Goal: Information Seeking & Learning: Learn about a topic

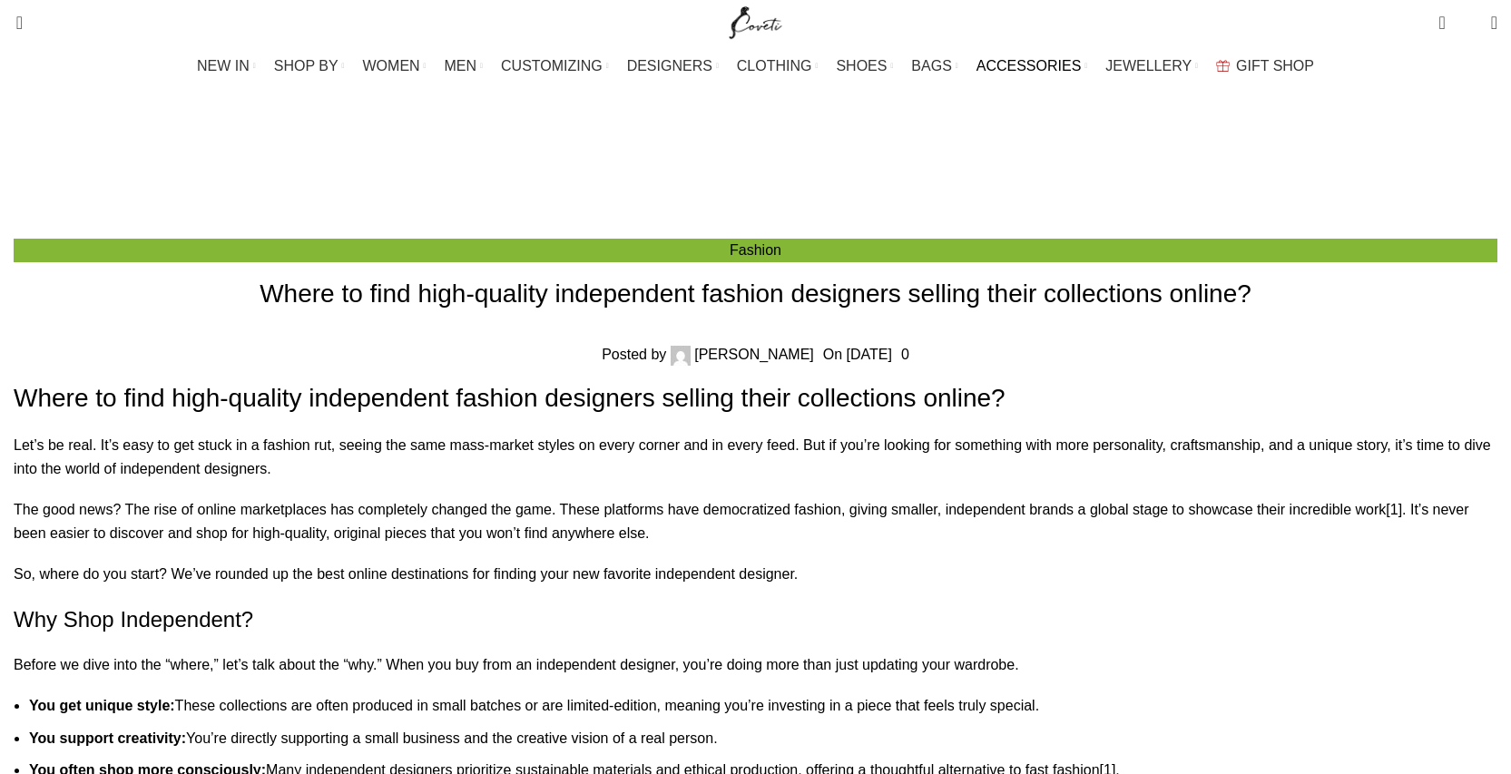
click at [1028, 70] on span "ACCESSORIES" at bounding box center [1028, 65] width 105 height 17
click at [1027, 64] on span "ACCESSORIES" at bounding box center [1028, 65] width 105 height 17
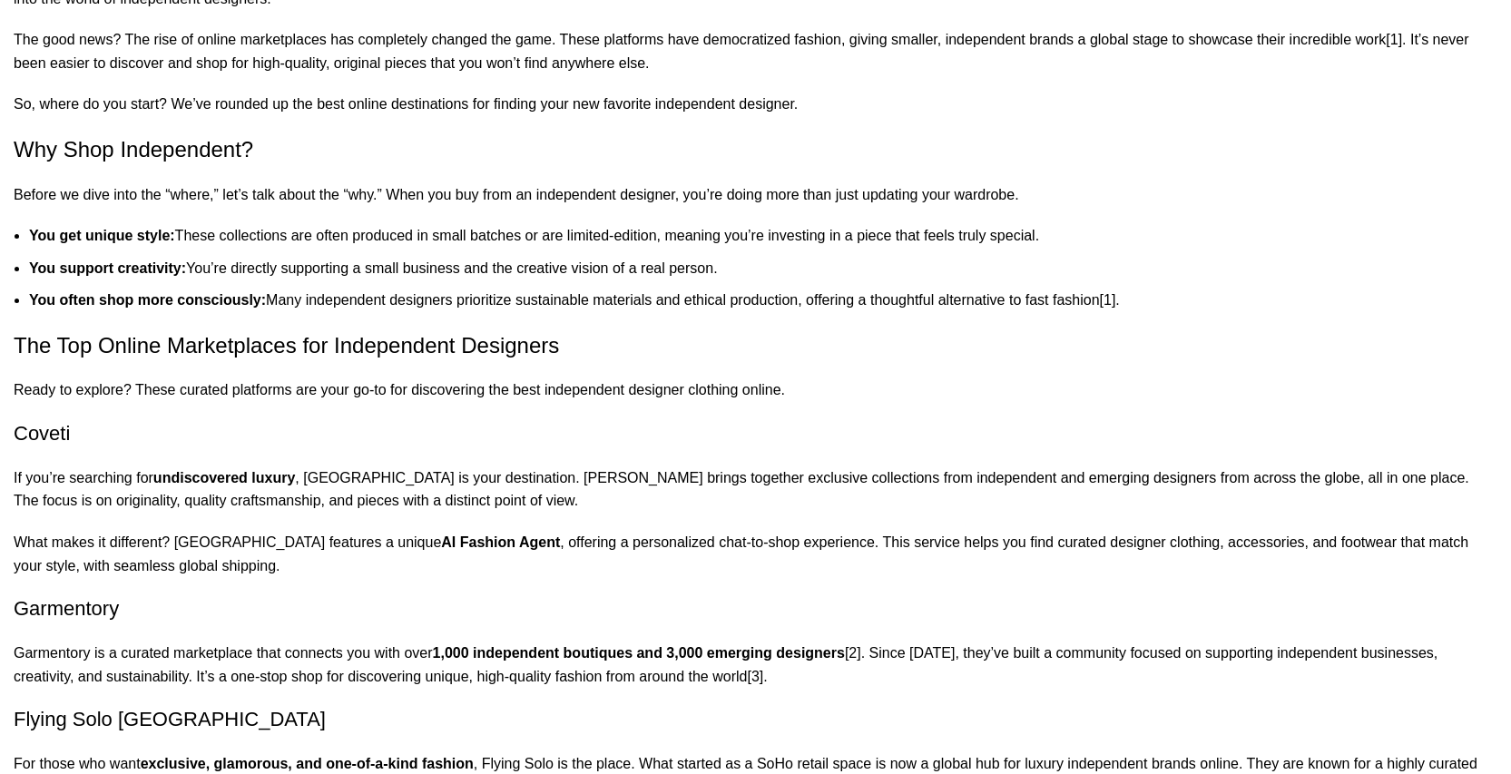
scroll to position [34, 0]
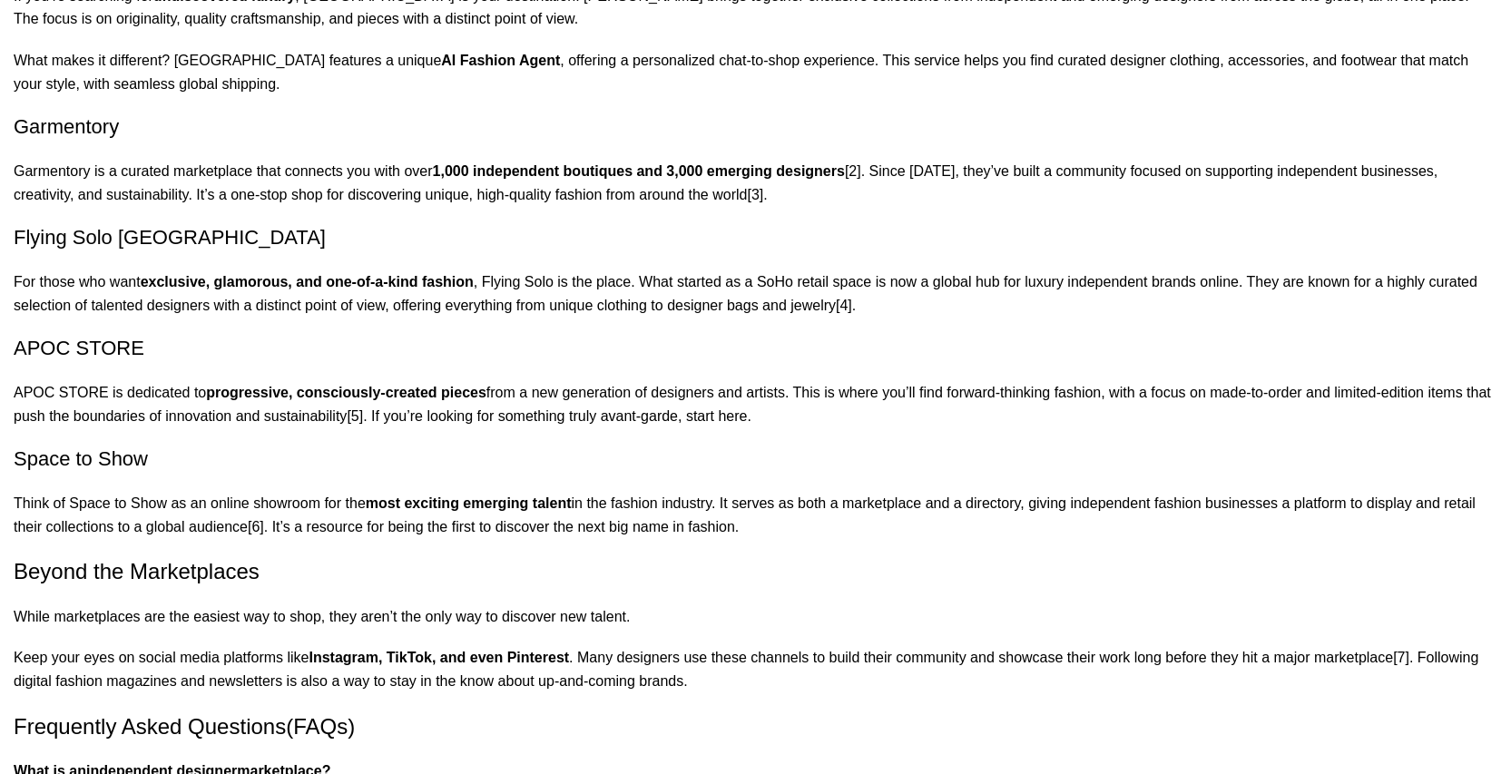
scroll to position [785, 0]
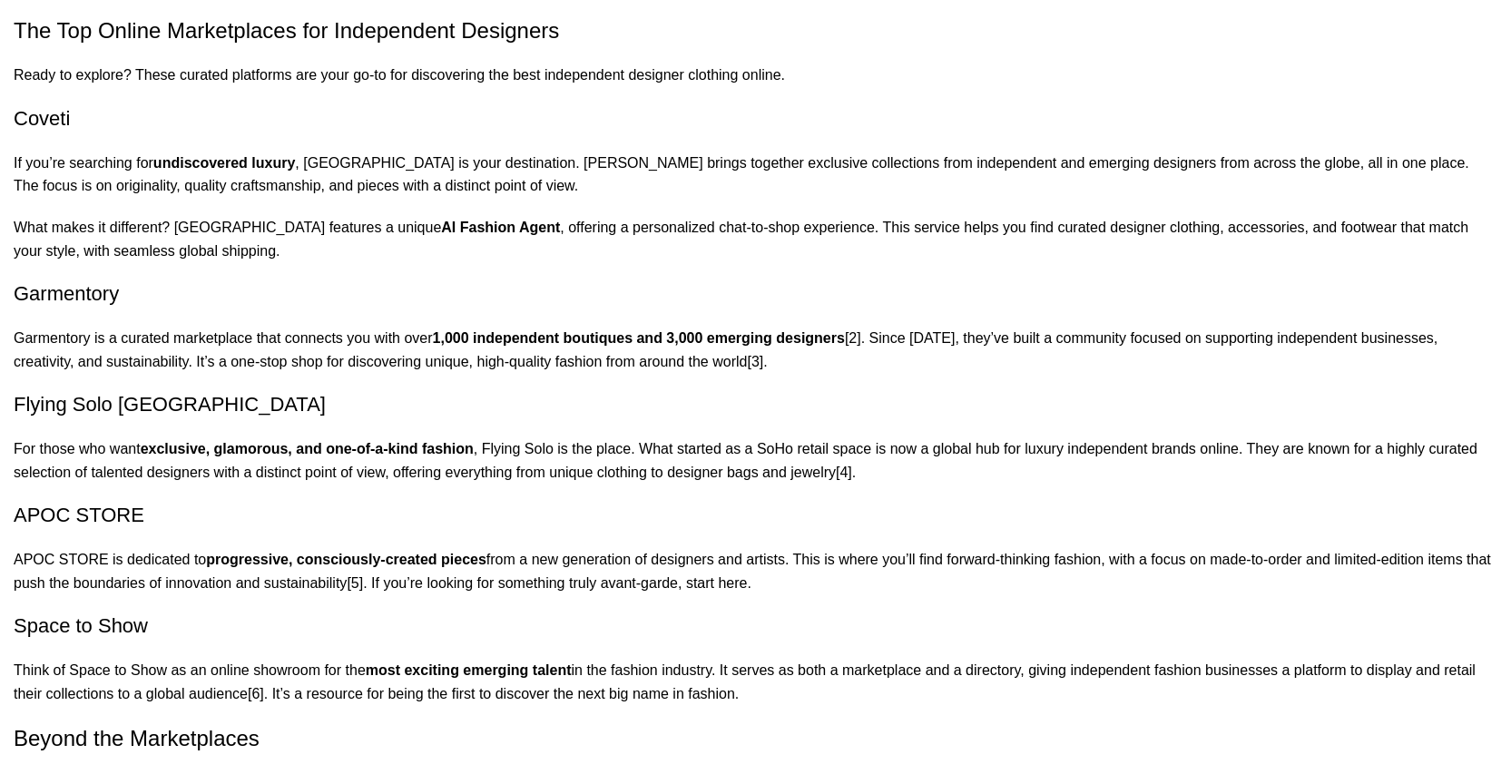
click at [288, 293] on h3 "Garmentory" at bounding box center [756, 294] width 1484 height 28
copy div "Garmentory"
